Goal: Find specific page/section: Find specific page/section

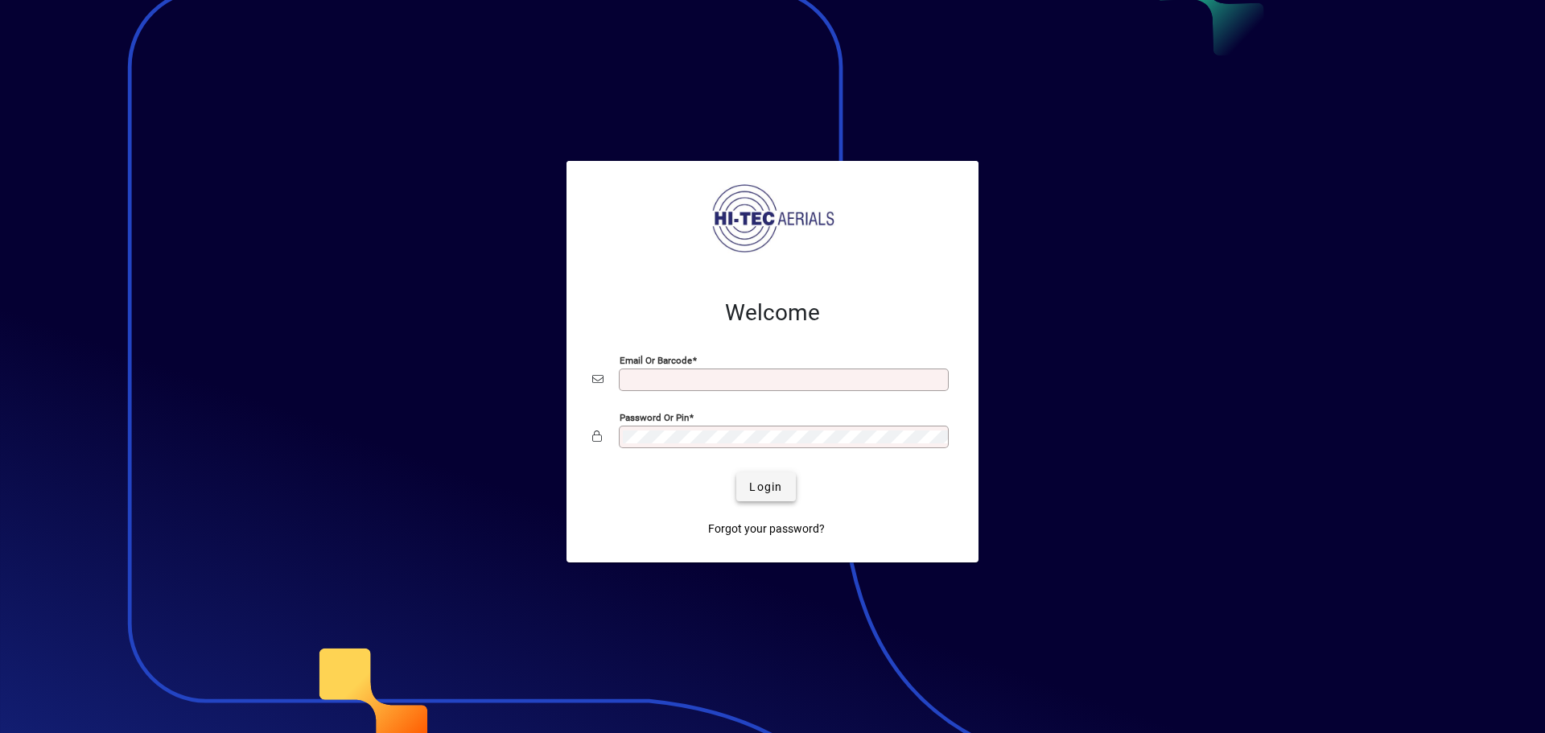
type input "**********"
click at [752, 490] on span "Login" at bounding box center [765, 487] width 33 height 17
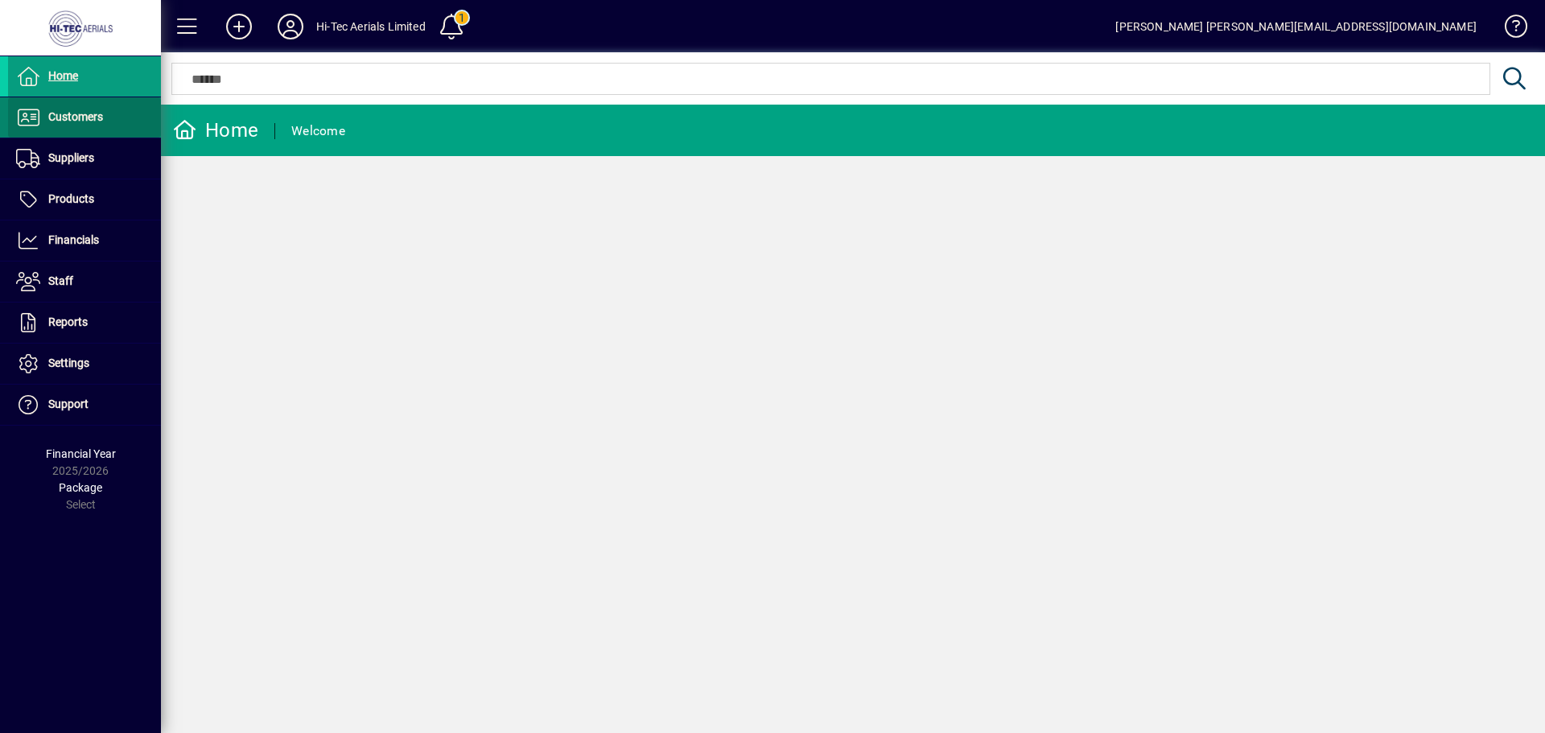
click at [67, 113] on span "Customers" at bounding box center [75, 116] width 55 height 13
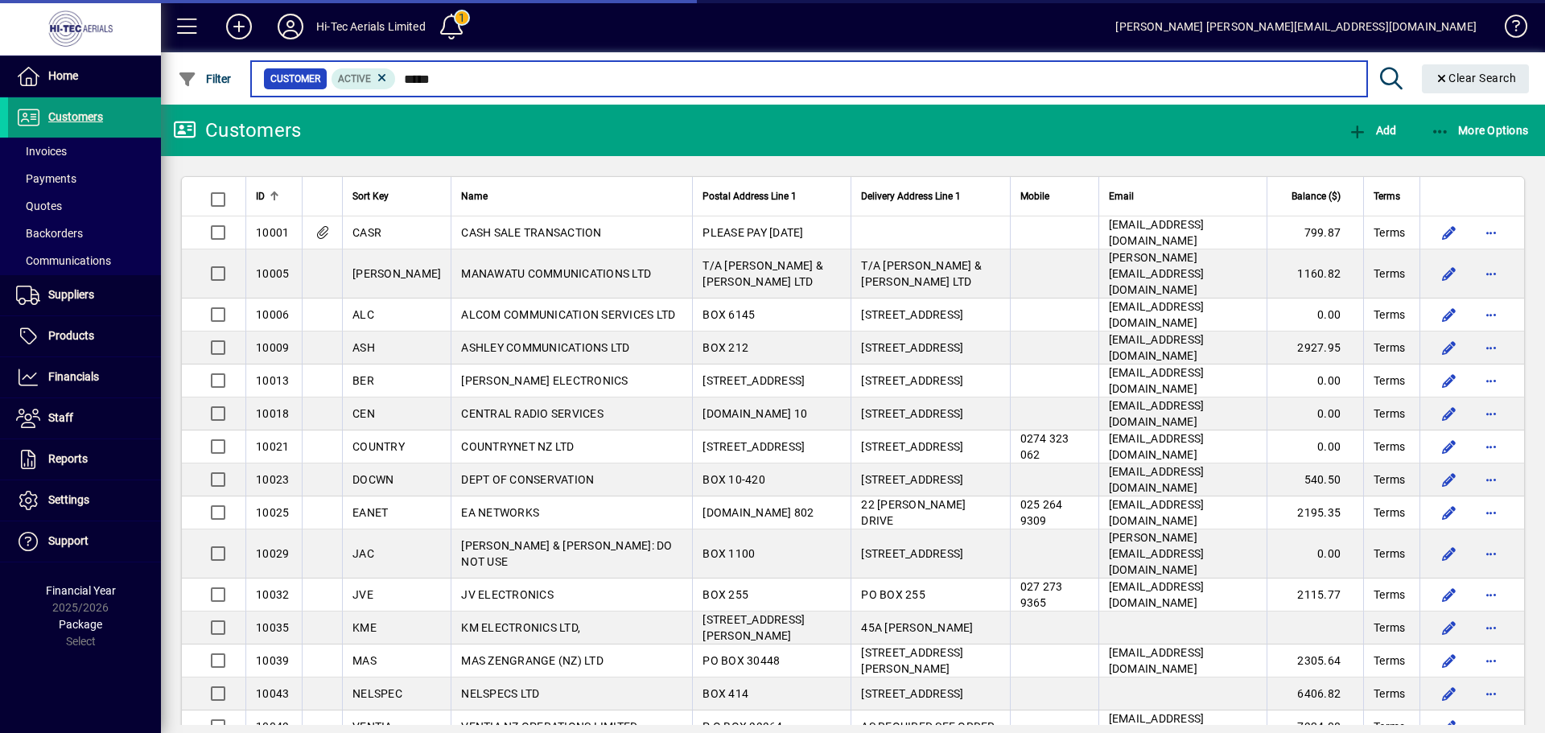
type input "*****"
